Goal: Find specific page/section

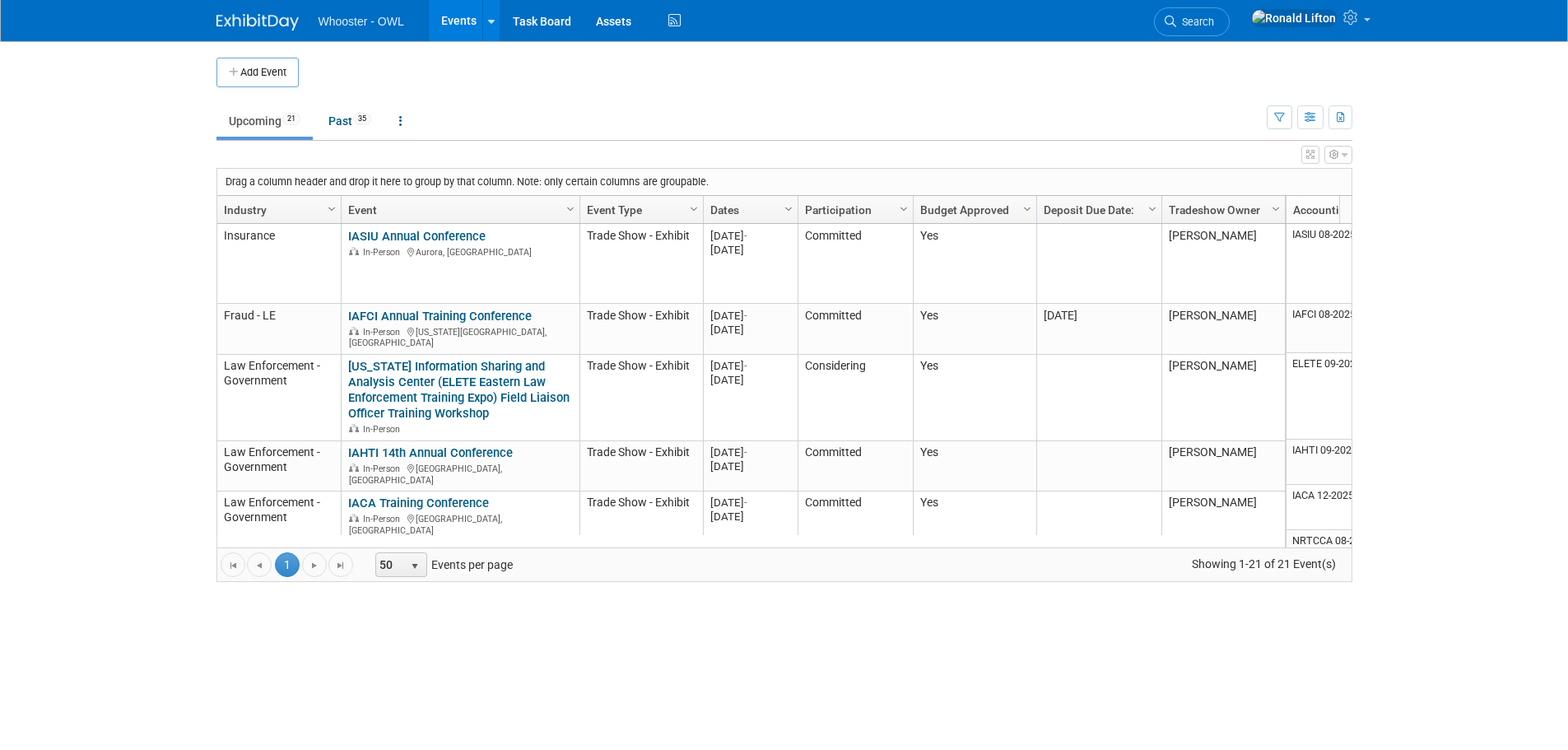
click at [1308, 155] on icon "button" at bounding box center [1310, 154] width 8 height 10
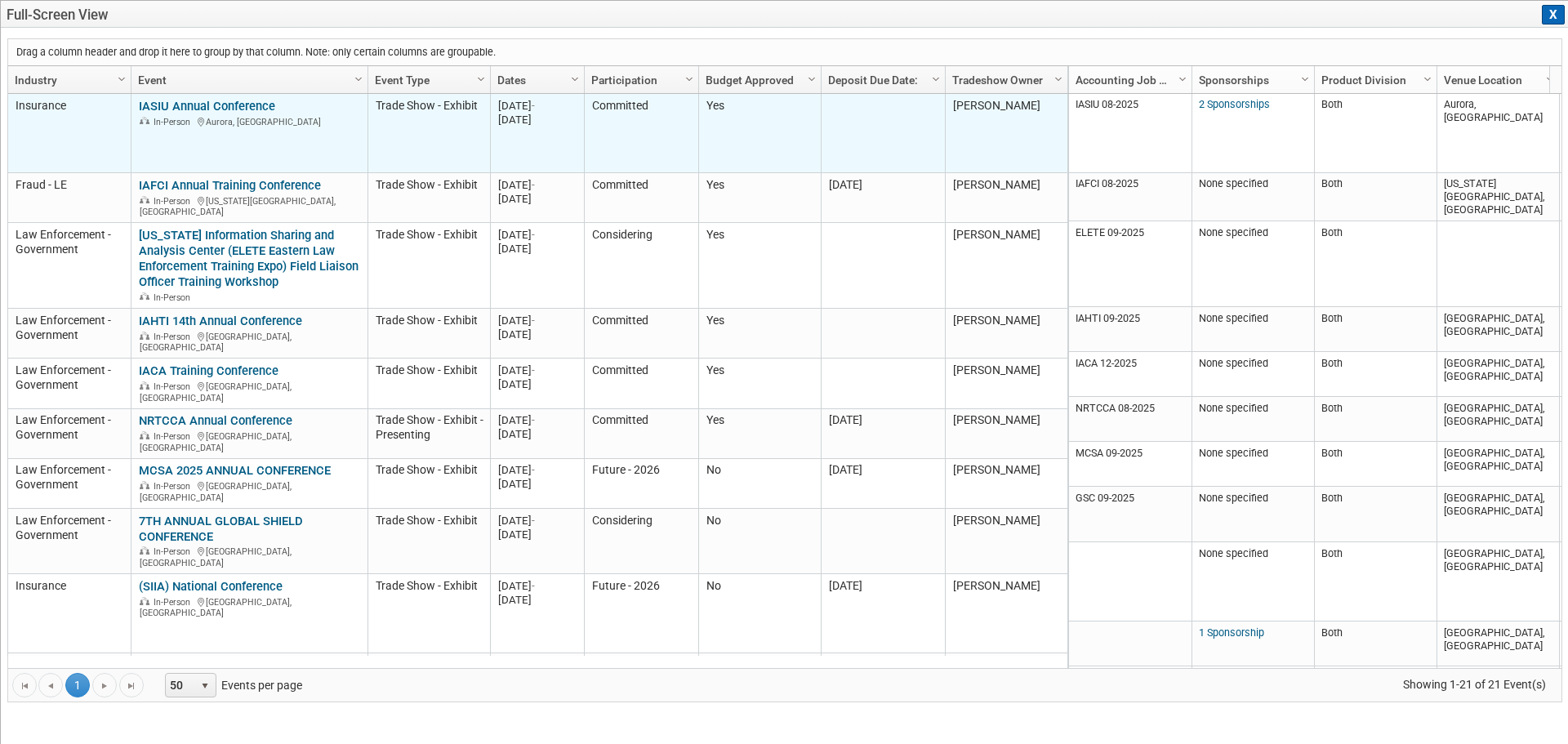
click at [248, 107] on link "IASIU Annual Conference" at bounding box center [206, 106] width 136 height 14
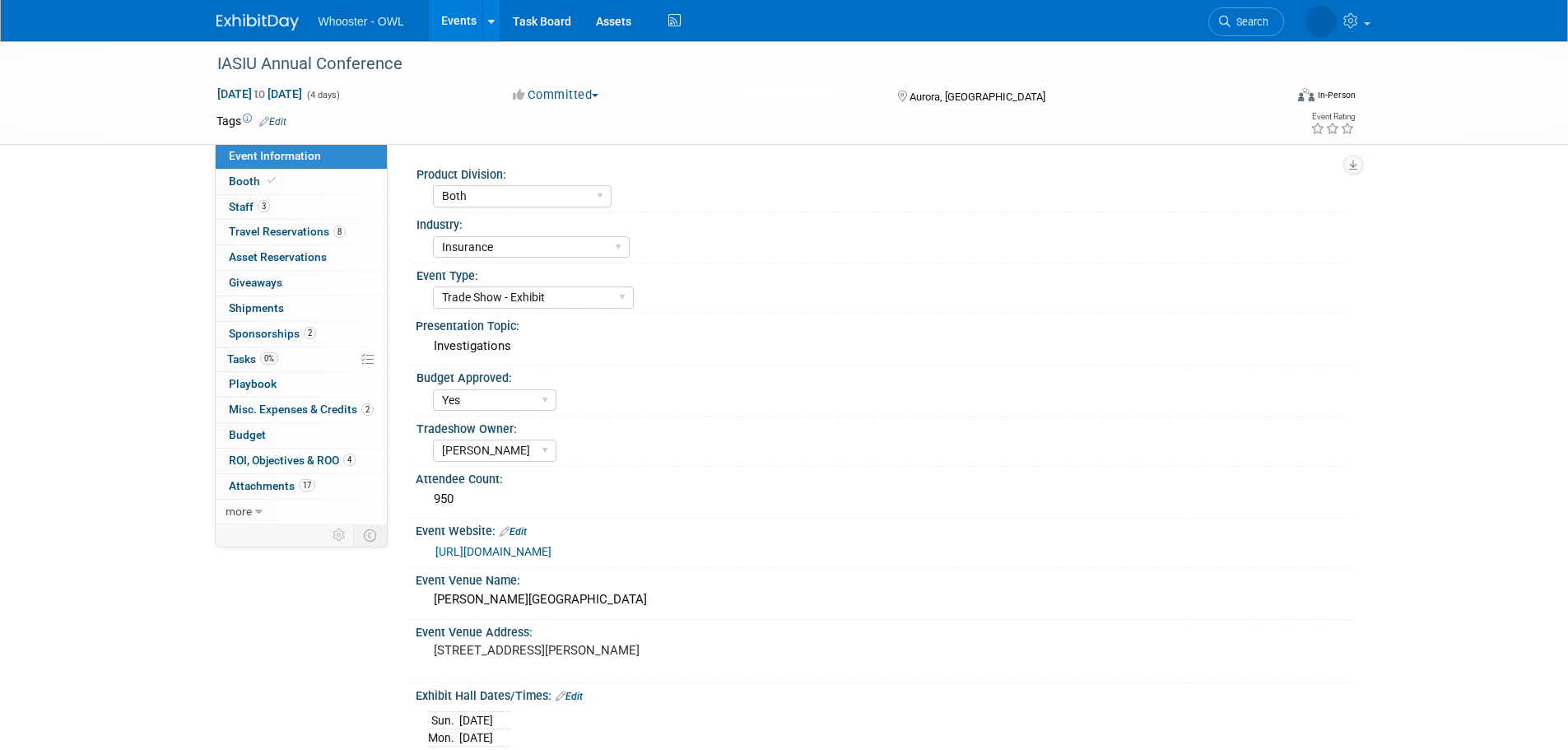
select select "Both"
select select "Insurance"
select select "Trade Show - Exhibit"
select select "Yes"
select select "[PERSON_NAME]"
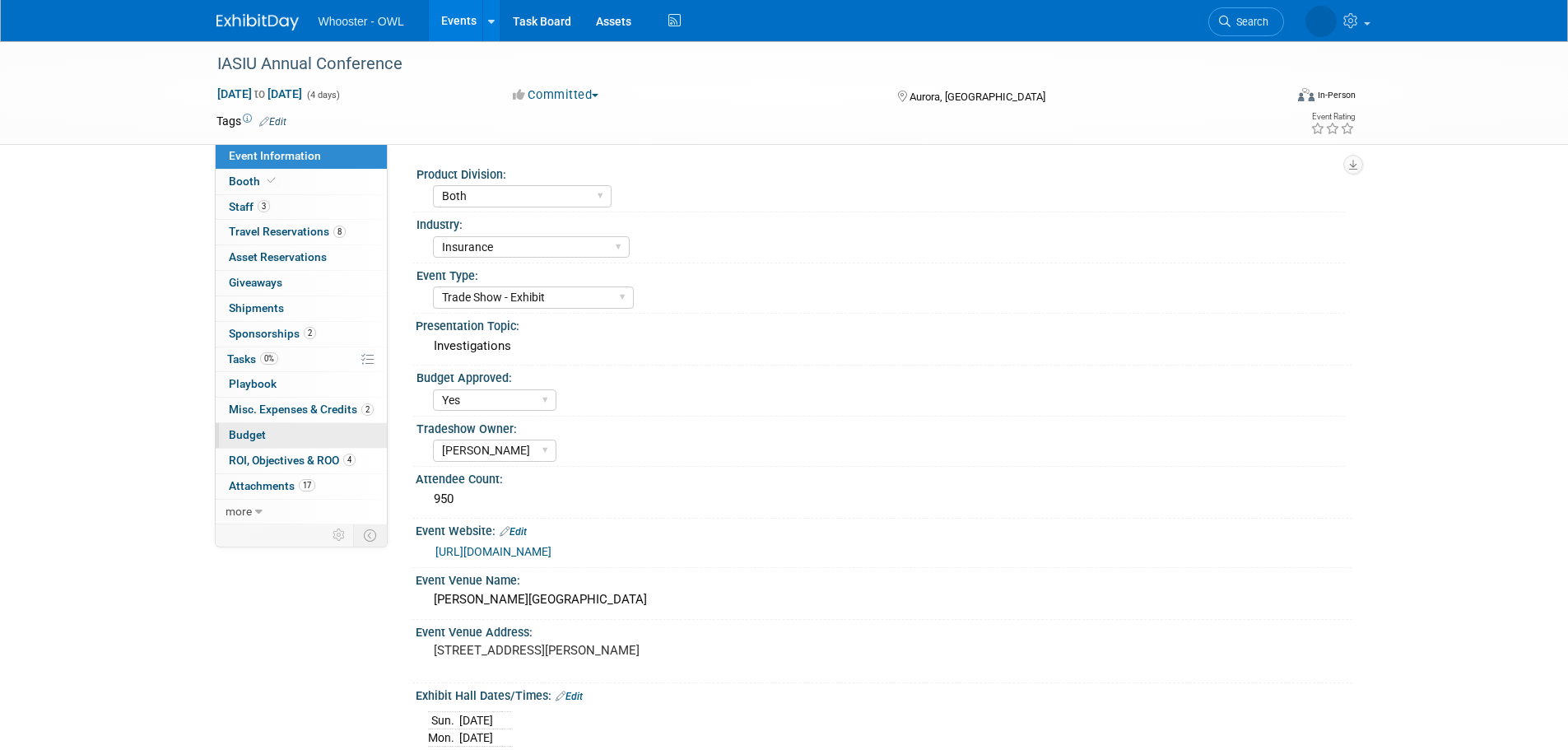
click at [250, 434] on span "Budget" at bounding box center [247, 434] width 37 height 14
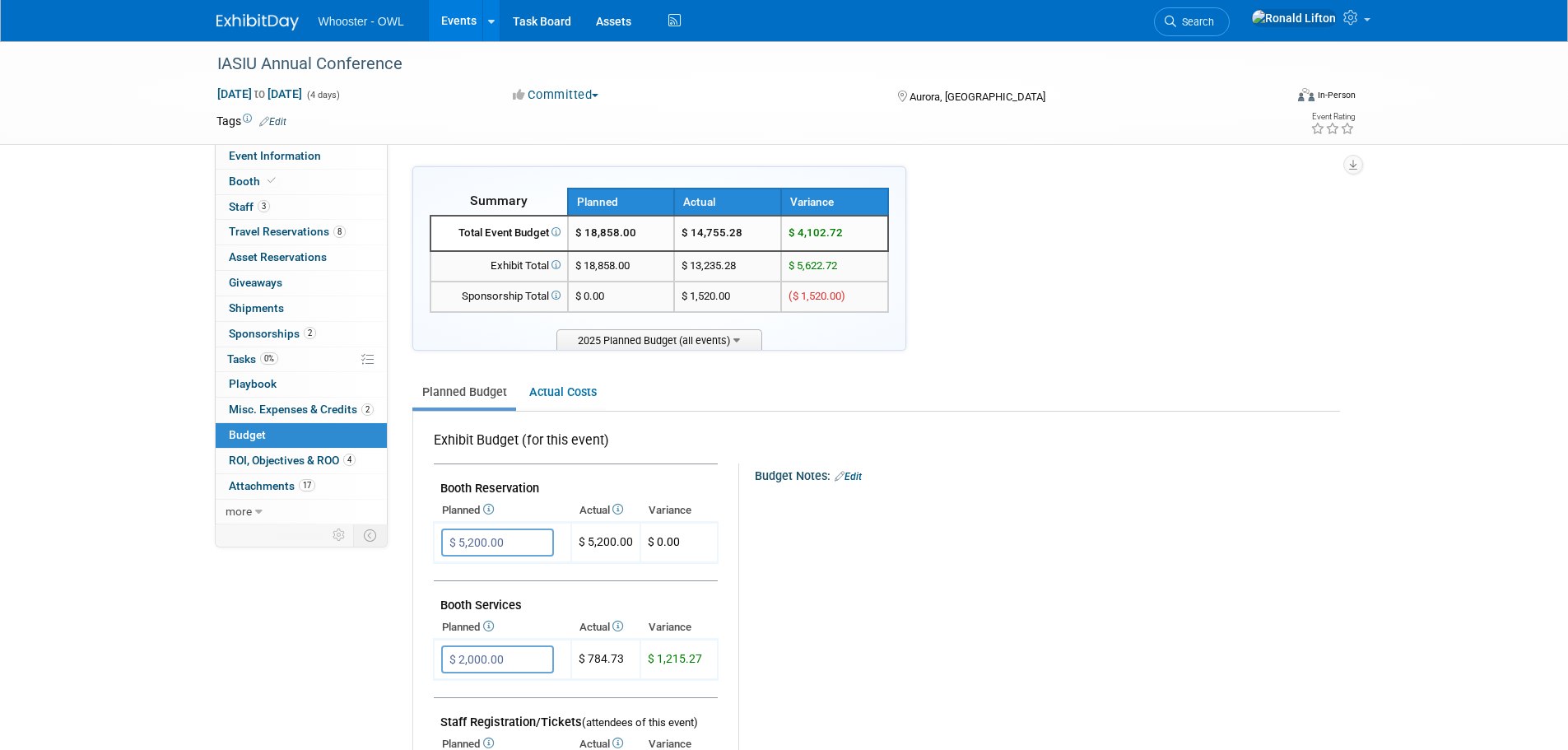
click at [261, 28] on img at bounding box center [257, 22] width 83 height 16
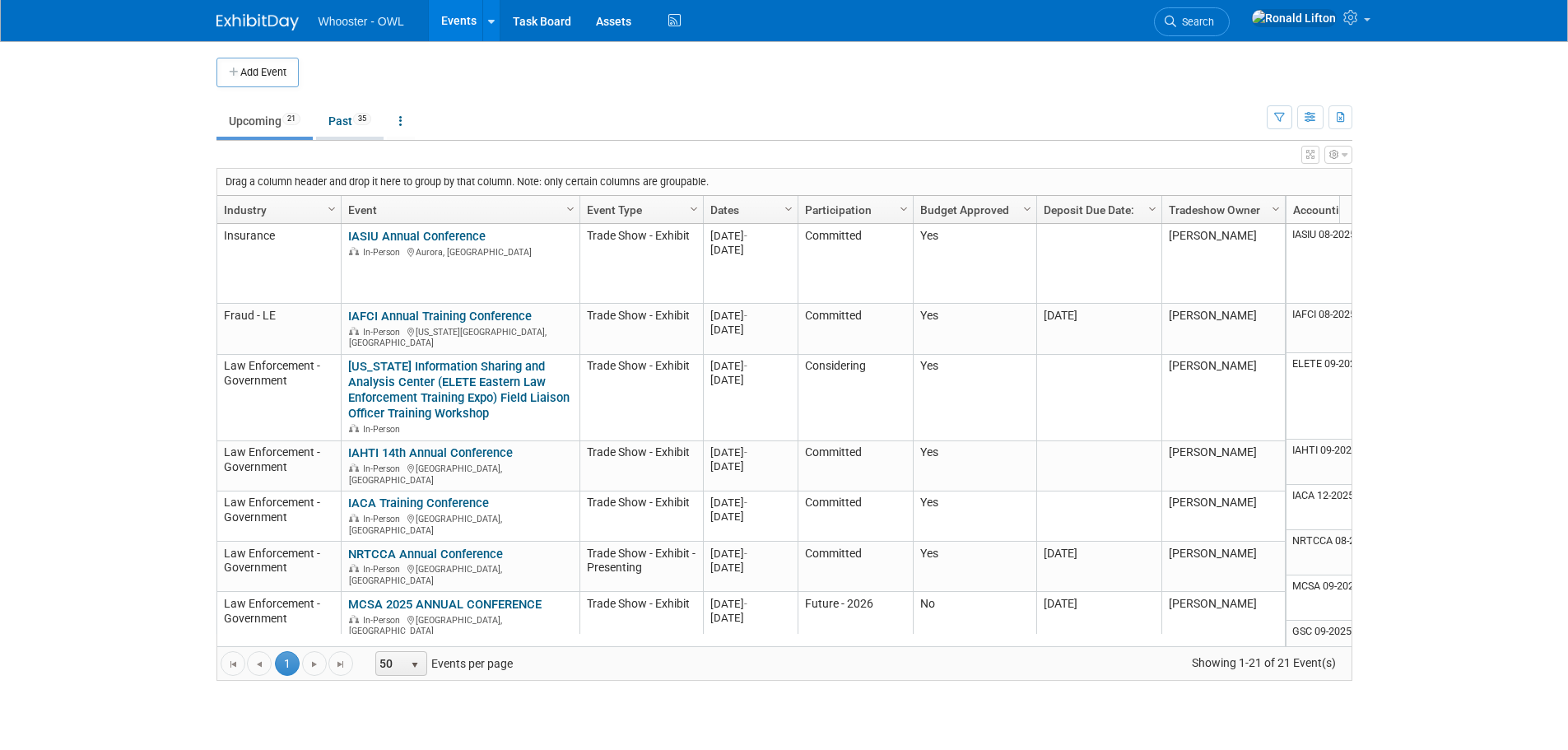
click at [338, 127] on link "Past 35" at bounding box center [350, 121] width 67 height 31
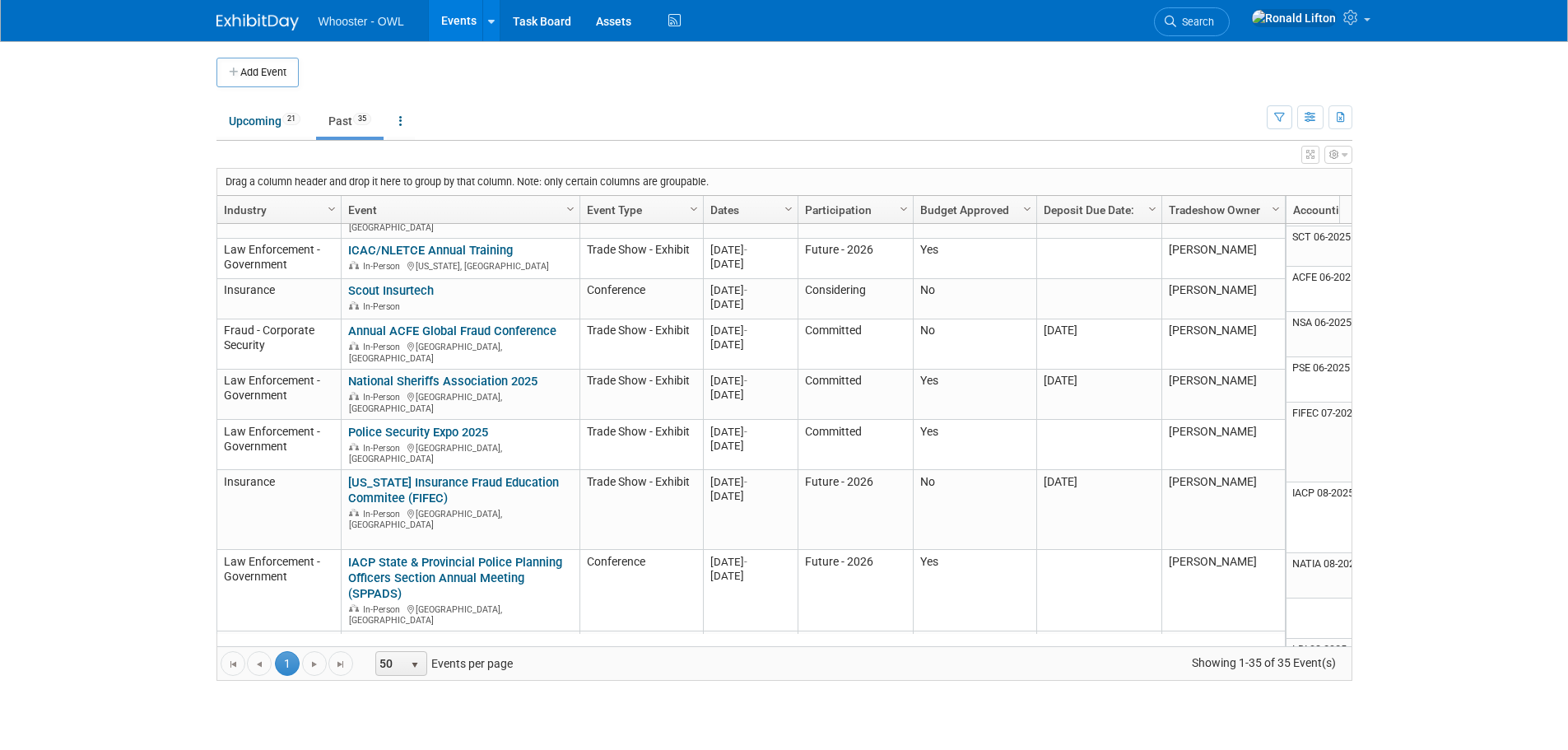
scroll to position [1786, 0]
